Goal: Task Accomplishment & Management: Use online tool/utility

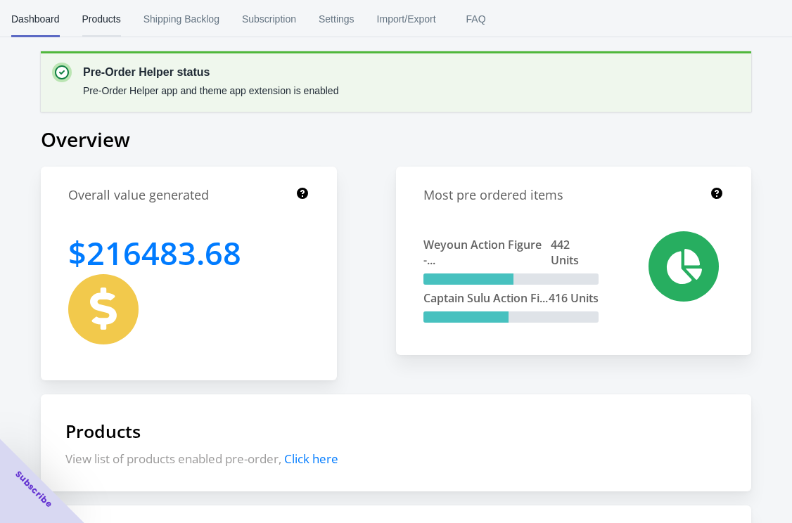
click at [120, 30] on span "Products" at bounding box center [101, 19] width 39 height 37
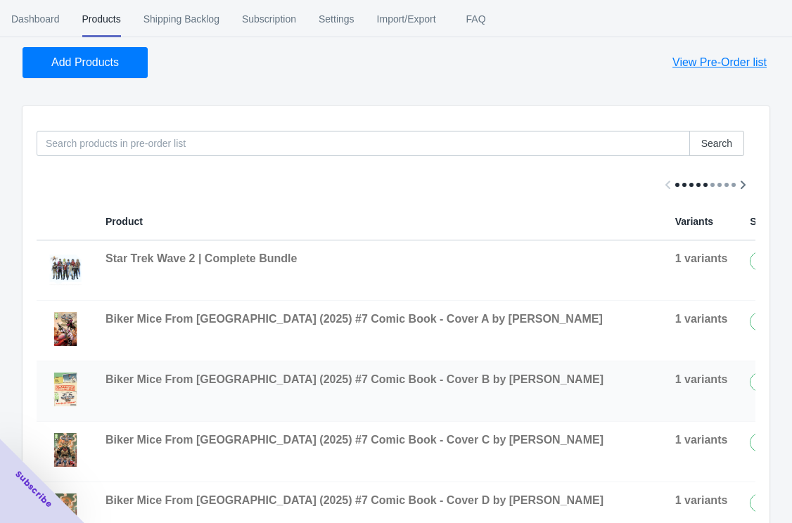
scroll to position [109, 0]
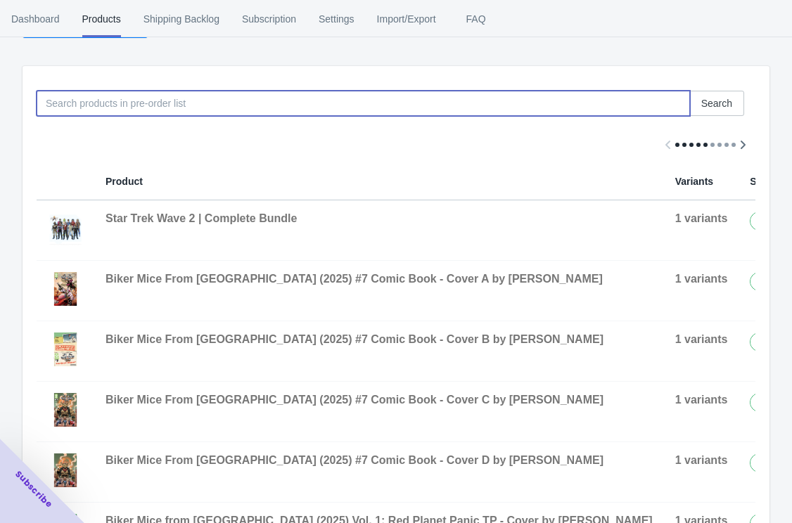
click at [288, 106] on input at bounding box center [364, 103] width 654 height 25
type input "bundle"
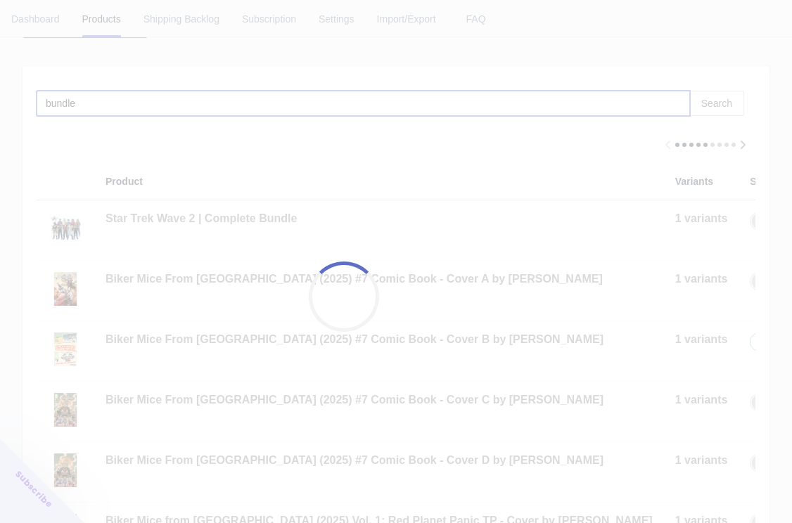
checkbox input "false"
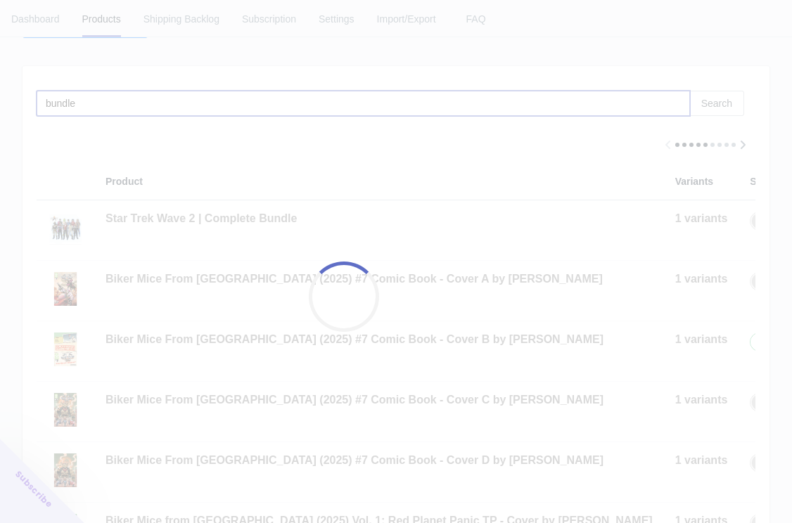
checkbox input "false"
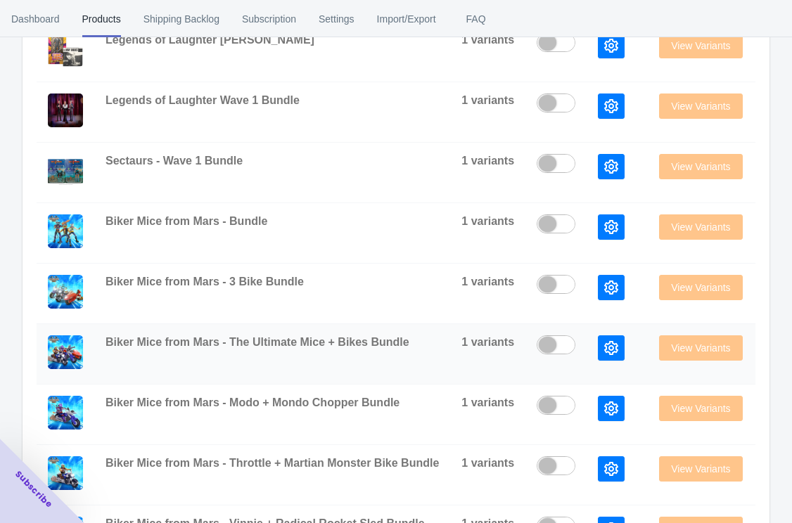
scroll to position [592, 0]
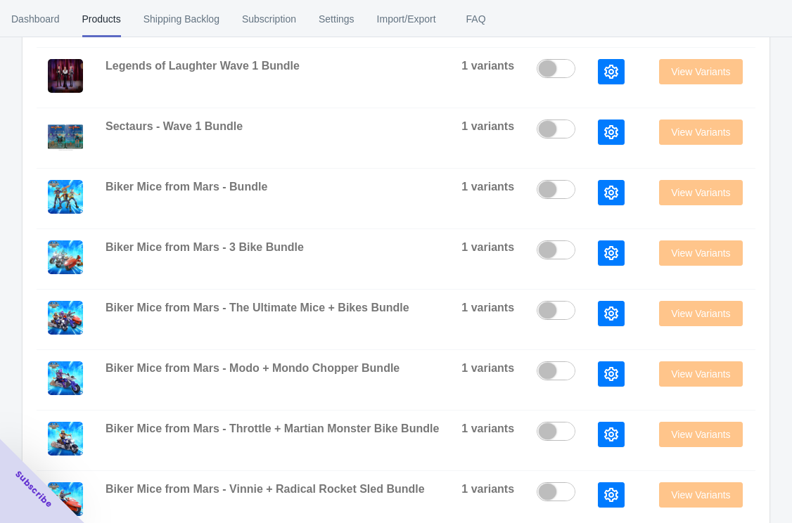
type input "bundle"
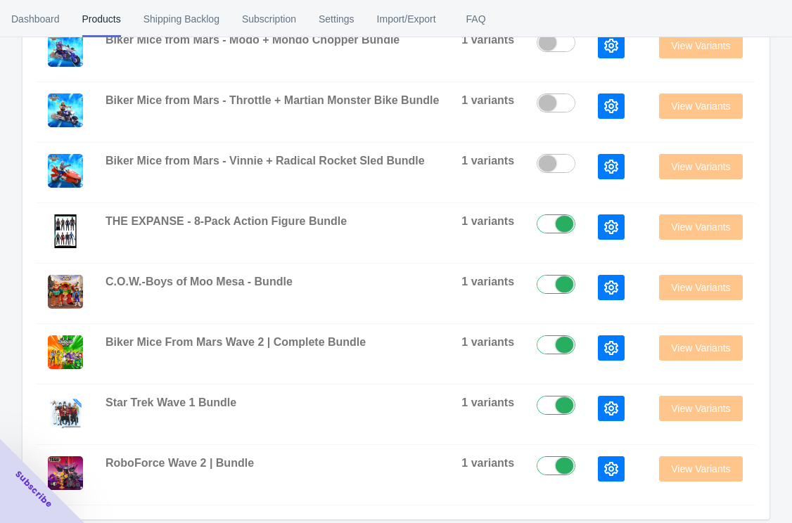
scroll to position [922, 0]
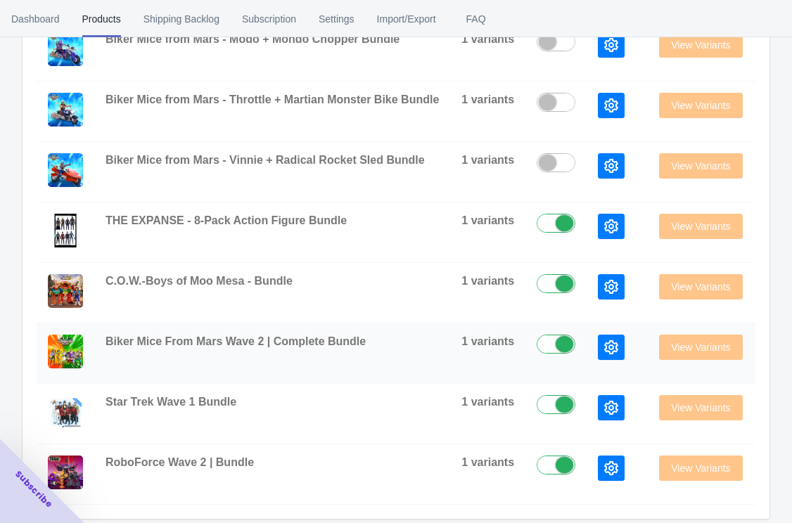
click at [696, 353] on div "View Variants" at bounding box center [700, 347] width 83 height 25
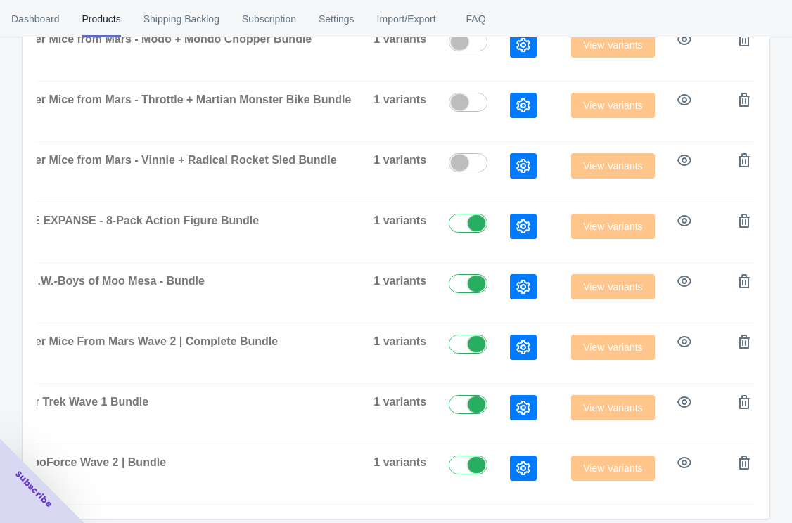
scroll to position [0, 127]
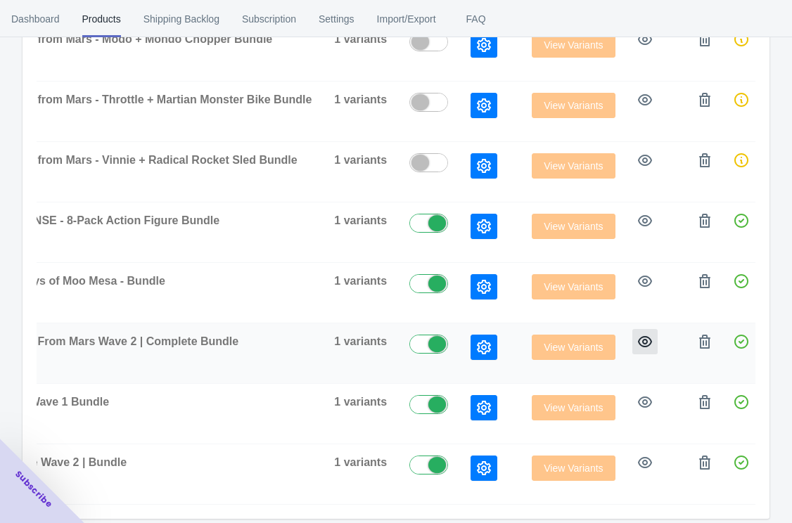
click at [643, 345] on icon "button" at bounding box center [645, 341] width 14 height 11
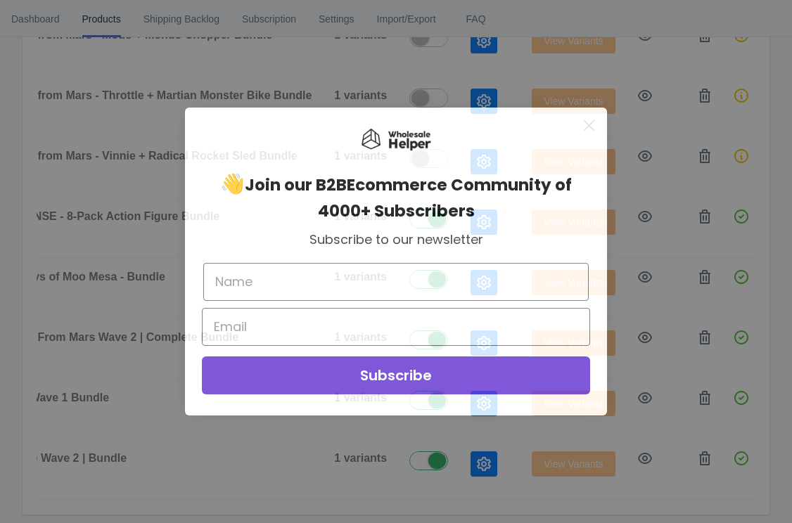
scroll to position [0, 122]
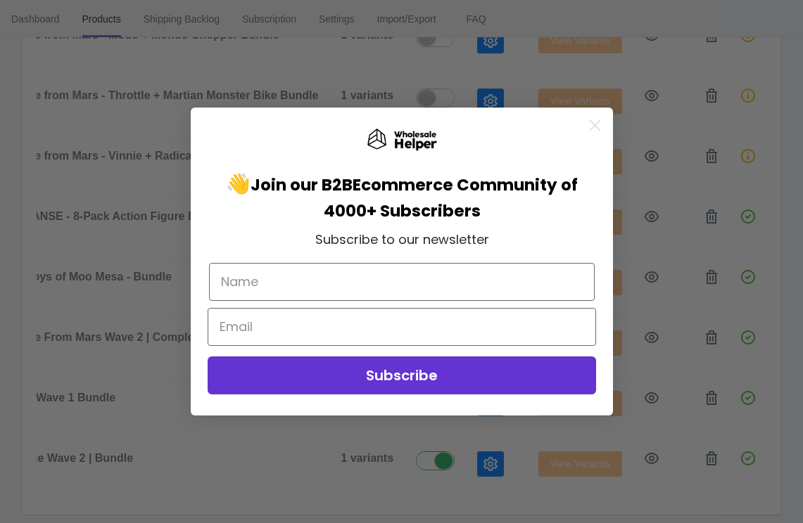
click at [589, 122] on circle "Close dialog" at bounding box center [594, 125] width 23 height 23
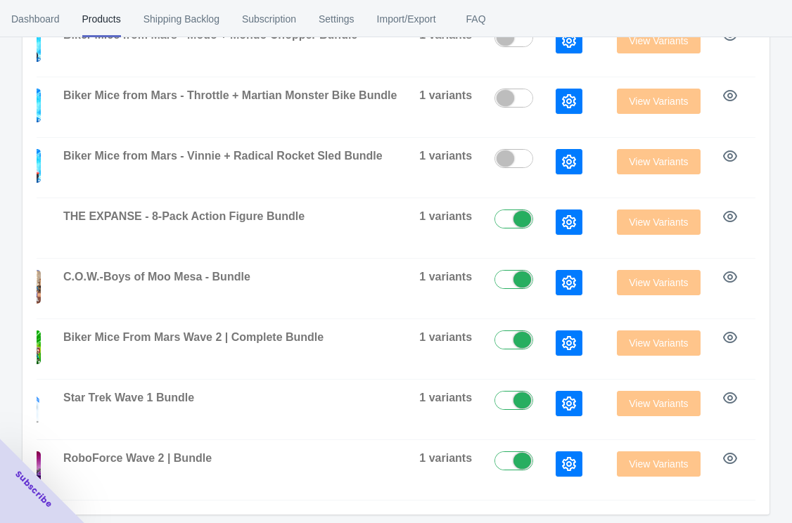
scroll to position [0, 46]
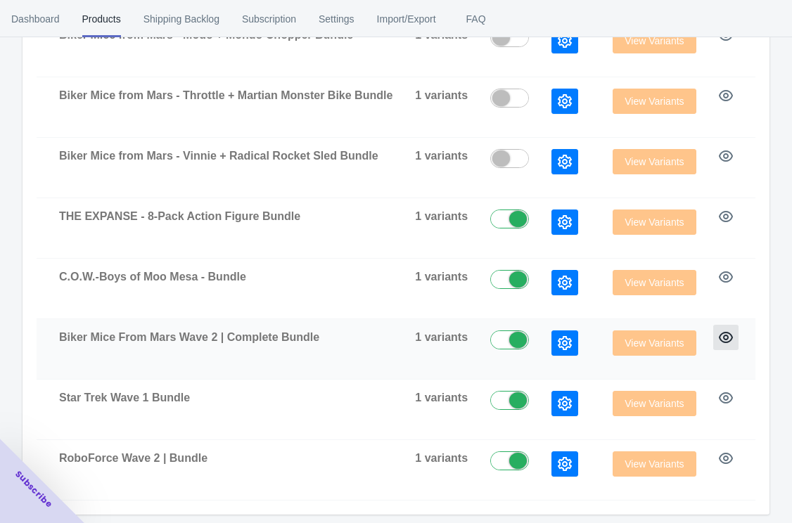
click at [734, 339] on button "button" at bounding box center [725, 337] width 25 height 25
